Goal: Task Accomplishment & Management: Complete application form

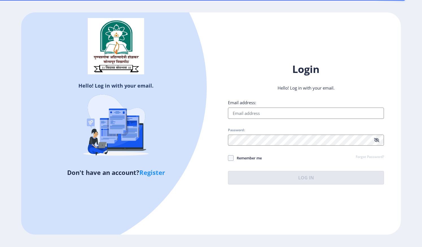
click at [264, 115] on input "Email address:" at bounding box center [306, 113] width 156 height 11
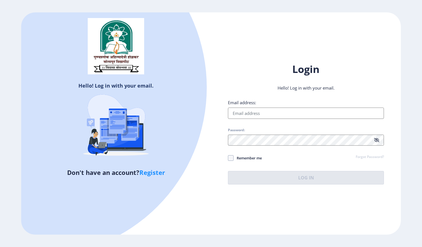
type input "[EMAIL_ADDRESS][DOMAIN_NAME]"
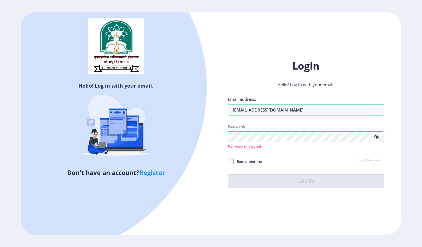
click at [157, 171] on link "Register" at bounding box center [152, 172] width 26 height 8
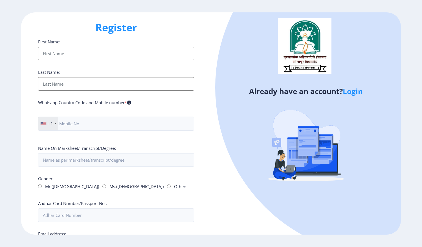
click at [76, 51] on input "First Name:" at bounding box center [116, 54] width 156 height 14
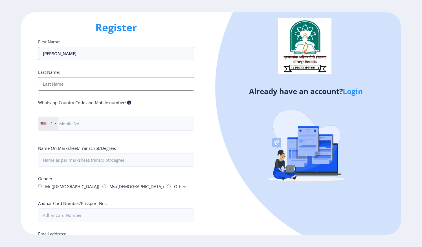
type input "[PERSON_NAME]"
click at [45, 86] on input "First Name:" at bounding box center [116, 84] width 156 height 14
type input "Mane"
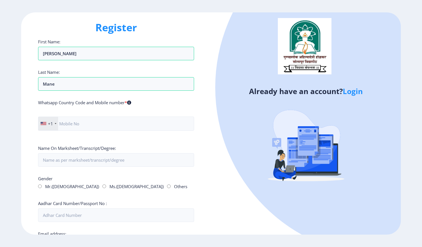
click at [26, 114] on div "Register First Name: [PERSON_NAME] Last Name: Mane Whatsapp Country Code and Mo…" at bounding box center [116, 123] width 190 height 222
click at [55, 123] on div at bounding box center [56, 123] width 2 height 1
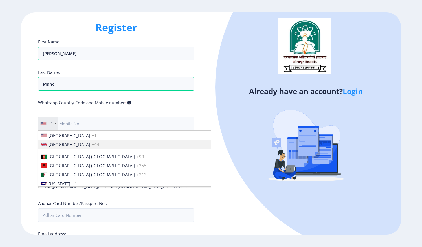
click at [57, 143] on span "[GEOGRAPHIC_DATA]" at bounding box center [68, 145] width 41 height 6
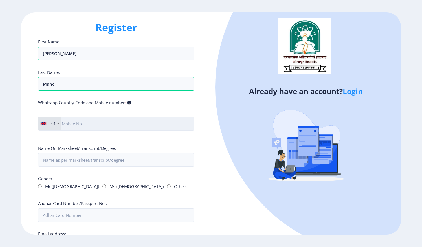
click at [84, 121] on input "text" at bounding box center [116, 124] width 156 height 14
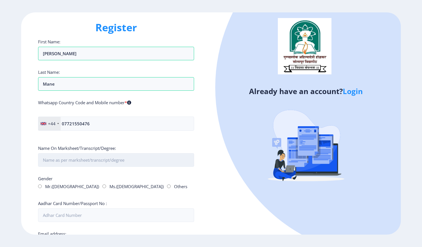
click at [53, 159] on input "First Name:" at bounding box center [116, 160] width 156 height 14
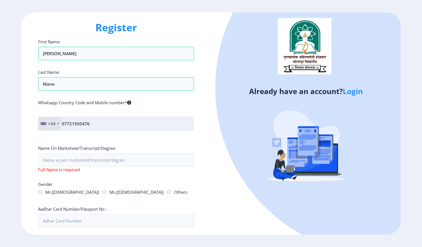
click at [63, 122] on input "07721550476" at bounding box center [116, 124] width 156 height 14
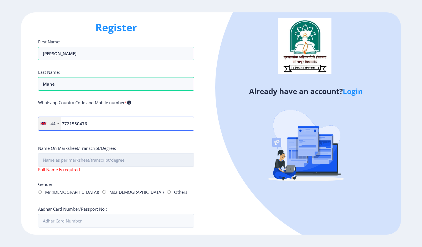
type input "7721550476"
click at [58, 164] on input "First Name:" at bounding box center [116, 160] width 156 height 14
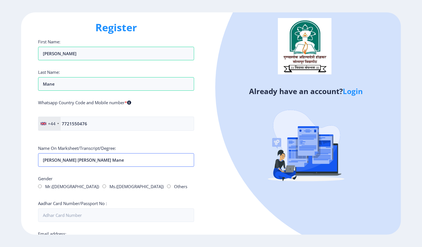
type input "[PERSON_NAME] [PERSON_NAME] Mane"
click at [42, 166] on div "First Name: [PERSON_NAME] Last Name: Mane Whatsapp Country Code and Mobile numb…" at bounding box center [116, 196] width 156 height 314
click at [102, 186] on input "Ms.([DEMOGRAPHIC_DATA])" at bounding box center [104, 187] width 4 height 4
radio input "true"
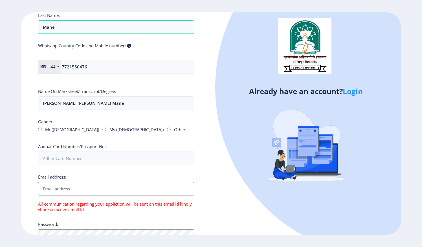
scroll to position [66, 0]
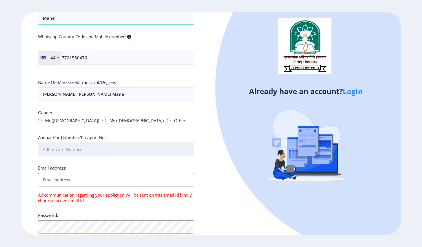
click at [78, 152] on input "Aadhar Card Number/Passport No :" at bounding box center [116, 150] width 156 height 14
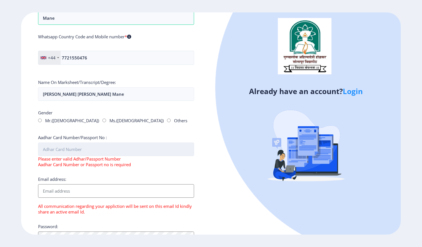
click at [49, 152] on input "Aadhar Card Number/Passport No :" at bounding box center [116, 150] width 156 height 14
paste input "Y9157102"
type input "Y9157102"
click at [51, 186] on input "Email address:" at bounding box center [116, 191] width 156 height 14
type input "[EMAIL_ADDRESS][DOMAIN_NAME]"
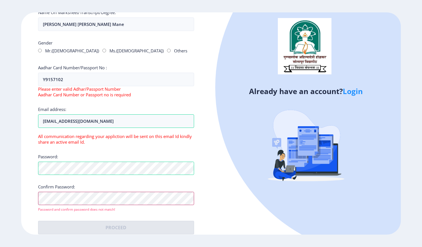
scroll to position [143, 0]
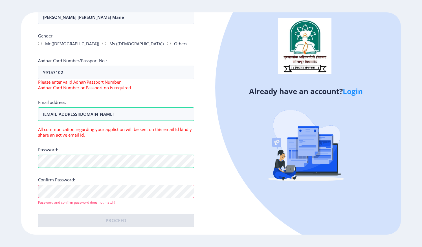
click at [207, 192] on div "Register First Name: [PERSON_NAME] Last Name: Mane Whatsapp Country Code and Mo…" at bounding box center [116, 123] width 190 height 222
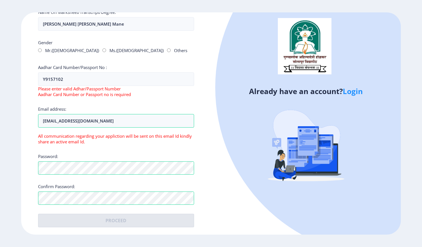
click at [229, 223] on div "Already have an account? Login" at bounding box center [306, 123] width 190 height 222
click at [103, 123] on input "[EMAIL_ADDRESS][DOMAIN_NAME]" at bounding box center [116, 121] width 156 height 14
click at [80, 79] on input "Y9157102" at bounding box center [116, 79] width 156 height 14
click at [43, 77] on input "Y9157102" at bounding box center [116, 79] width 156 height 14
click at [69, 73] on input "Y9157102" at bounding box center [116, 79] width 156 height 14
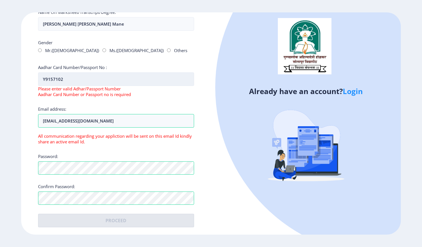
click at [69, 73] on input "Y9157102" at bounding box center [116, 79] width 156 height 14
paste input "Y9157102"
type input "Y9157102"
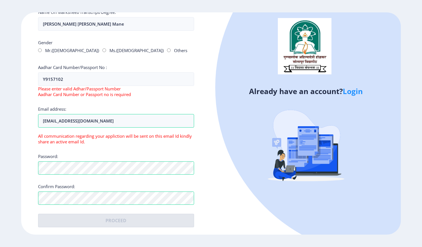
click at [77, 107] on div "Email address: [EMAIL_ADDRESS][DOMAIN_NAME] All communication regarding your ap…" at bounding box center [116, 125] width 156 height 38
click at [66, 78] on input "Y9157102" at bounding box center [116, 79] width 156 height 14
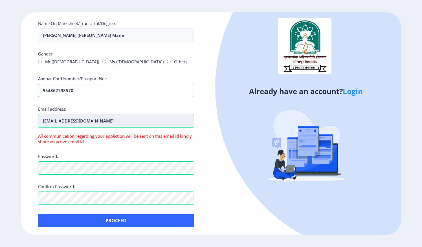
type input "954862798570"
click at [106, 121] on input "[EMAIL_ADDRESS][DOMAIN_NAME]" at bounding box center [116, 121] width 156 height 14
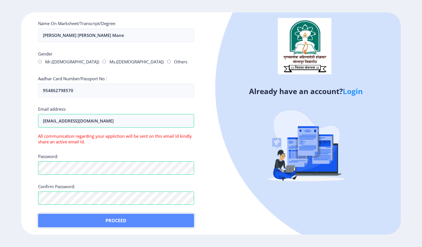
click at [109, 221] on button "Proceed" at bounding box center [116, 221] width 156 height 14
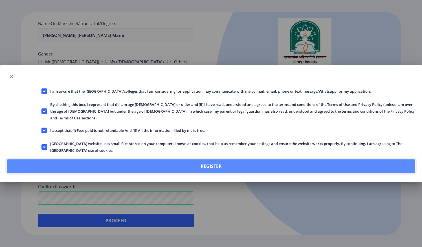
click at [204, 164] on button "Register" at bounding box center [211, 167] width 408 height 14
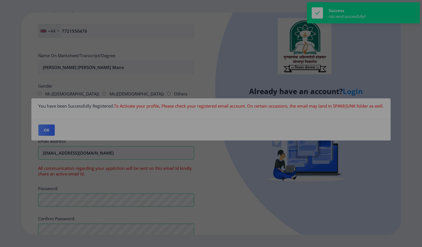
scroll to position [157, 0]
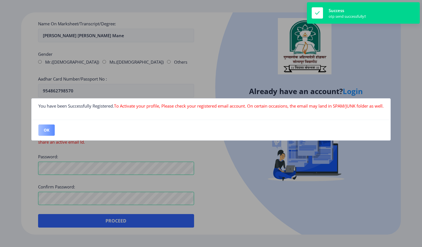
click at [46, 128] on button "OK" at bounding box center [46, 130] width 16 height 11
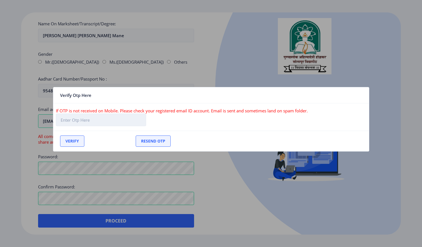
click at [78, 118] on input "text" at bounding box center [101, 120] width 90 height 13
click at [42, 124] on div at bounding box center [211, 123] width 422 height 247
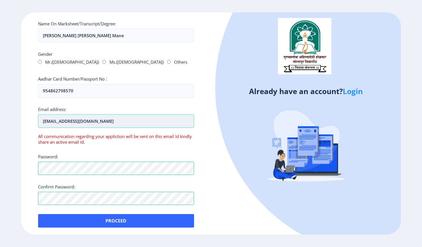
click at [76, 126] on input "[EMAIL_ADDRESS][DOMAIN_NAME]" at bounding box center [116, 121] width 156 height 14
click at [186, 229] on div "Register Hooray! You have been successfully registered. First Name: [PERSON_NAM…" at bounding box center [116, 123] width 190 height 222
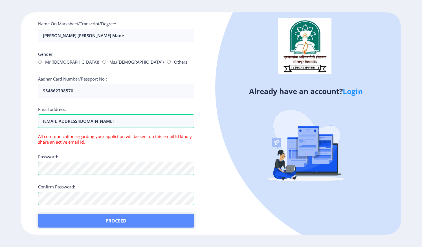
click at [153, 218] on button "Proceed" at bounding box center [116, 221] width 156 height 14
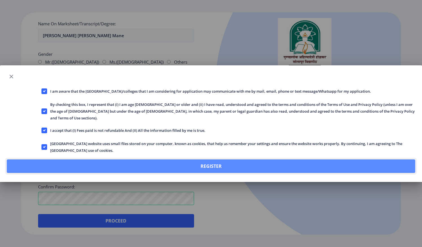
click at [209, 165] on button "Register" at bounding box center [211, 167] width 408 height 14
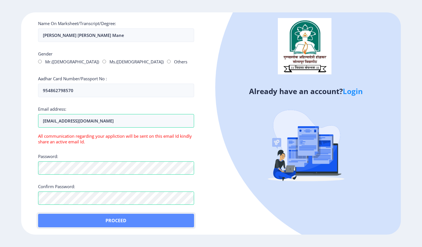
click at [126, 216] on button "Proceed" at bounding box center [116, 221] width 156 height 14
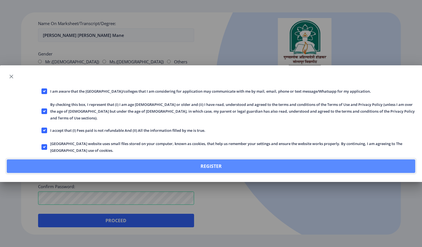
click at [180, 164] on button "Register" at bounding box center [211, 167] width 408 height 14
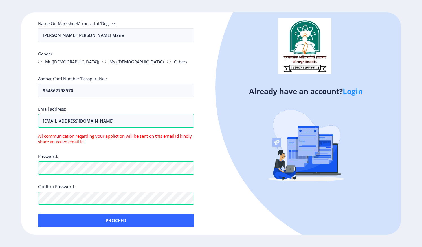
scroll to position [124, 0]
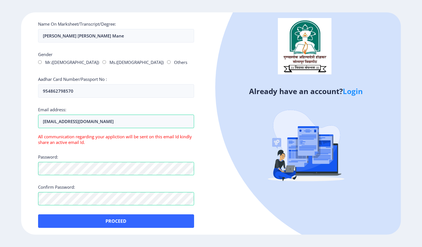
click at [167, 136] on span "All communication regarding your appliction will be sent on this email Id kindl…" at bounding box center [115, 139] width 154 height 11
click at [100, 123] on input "[EMAIL_ADDRESS][DOMAIN_NAME]" at bounding box center [116, 122] width 156 height 14
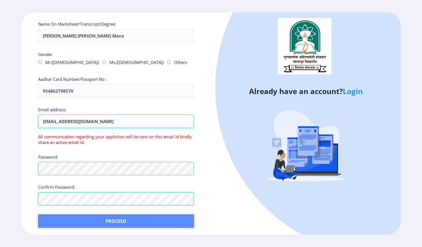
click at [108, 215] on button "Proceed" at bounding box center [116, 222] width 156 height 14
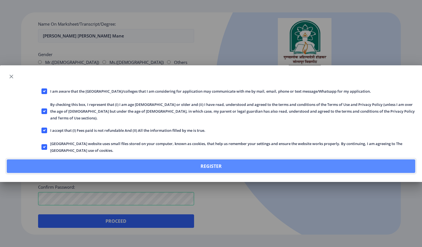
click at [197, 162] on button "Register" at bounding box center [211, 167] width 408 height 14
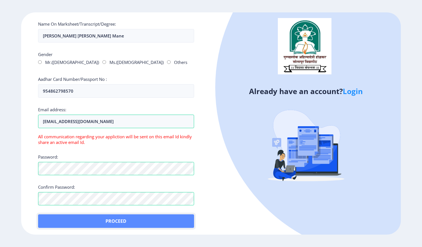
click at [123, 219] on button "Proceed" at bounding box center [116, 222] width 156 height 14
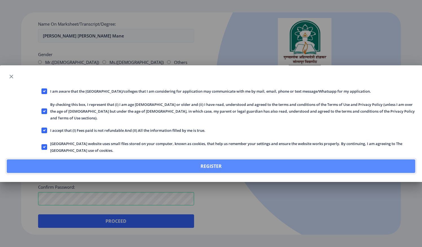
click at [217, 165] on button "Register" at bounding box center [211, 167] width 408 height 14
